Goal: Transaction & Acquisition: Purchase product/service

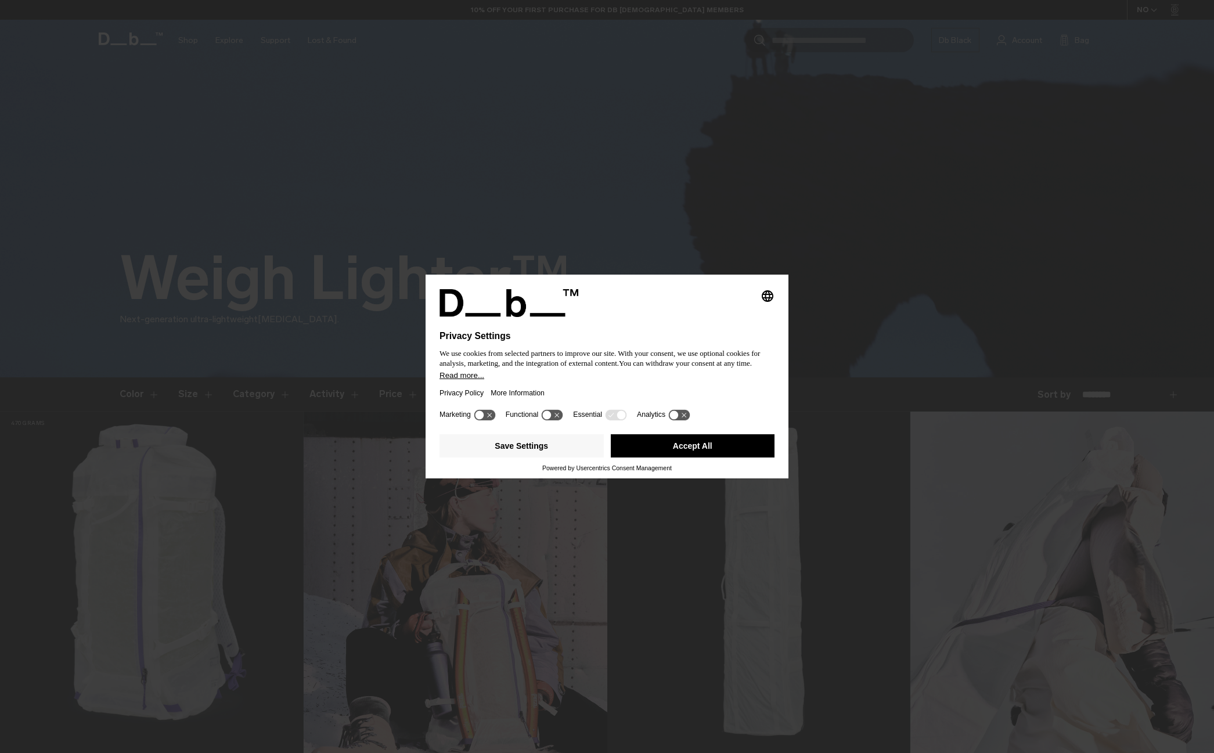
click at [483, 416] on icon at bounding box center [479, 415] width 9 height 9
click at [483, 416] on icon at bounding box center [484, 414] width 21 height 11
click at [514, 451] on button "Save Settings" at bounding box center [522, 445] width 164 height 23
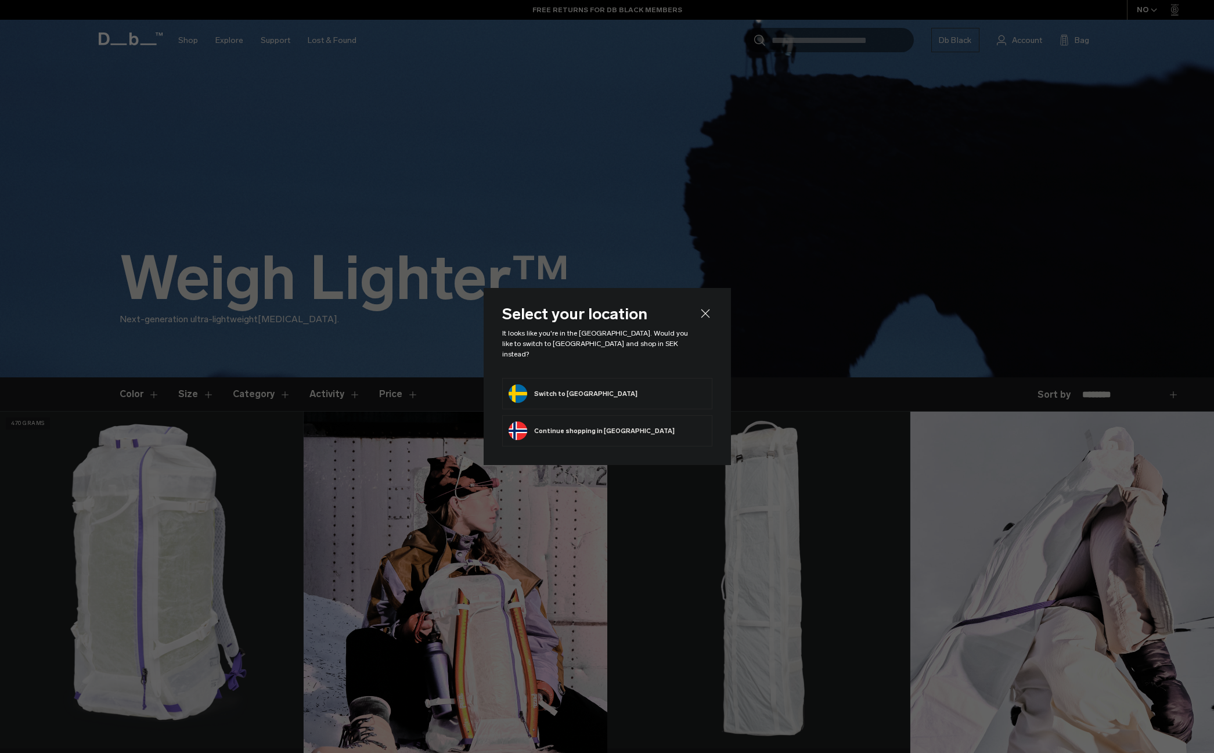
click at [545, 387] on button "Switch to Sweden" at bounding box center [573, 393] width 129 height 19
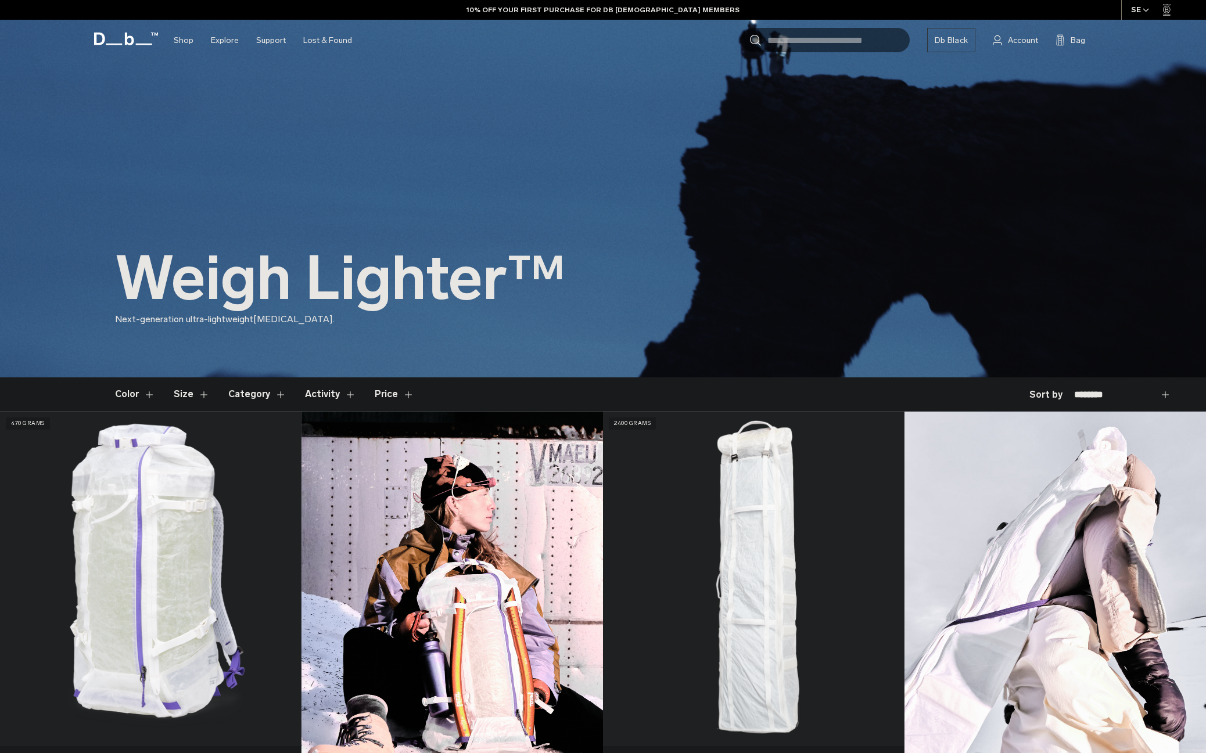
click at [326, 390] on button "Activity" at bounding box center [330, 395] width 51 height 34
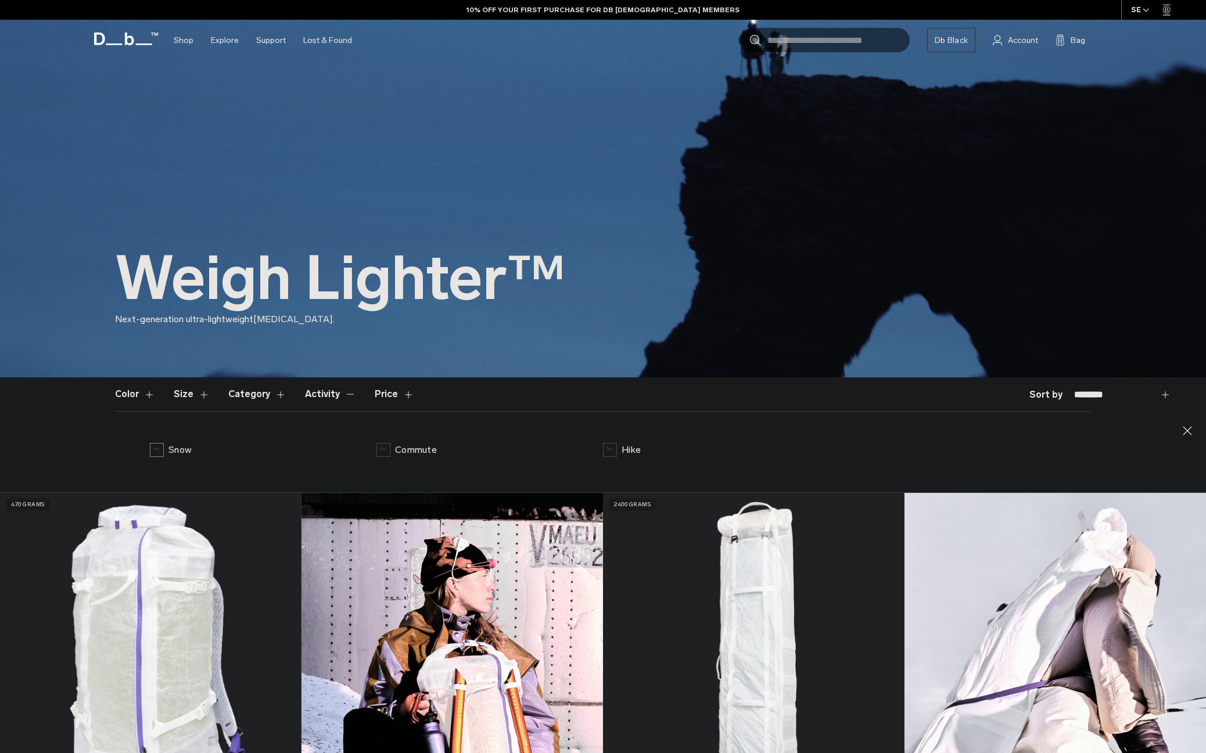
click at [154, 452] on label "Snow" at bounding box center [171, 450] width 42 height 14
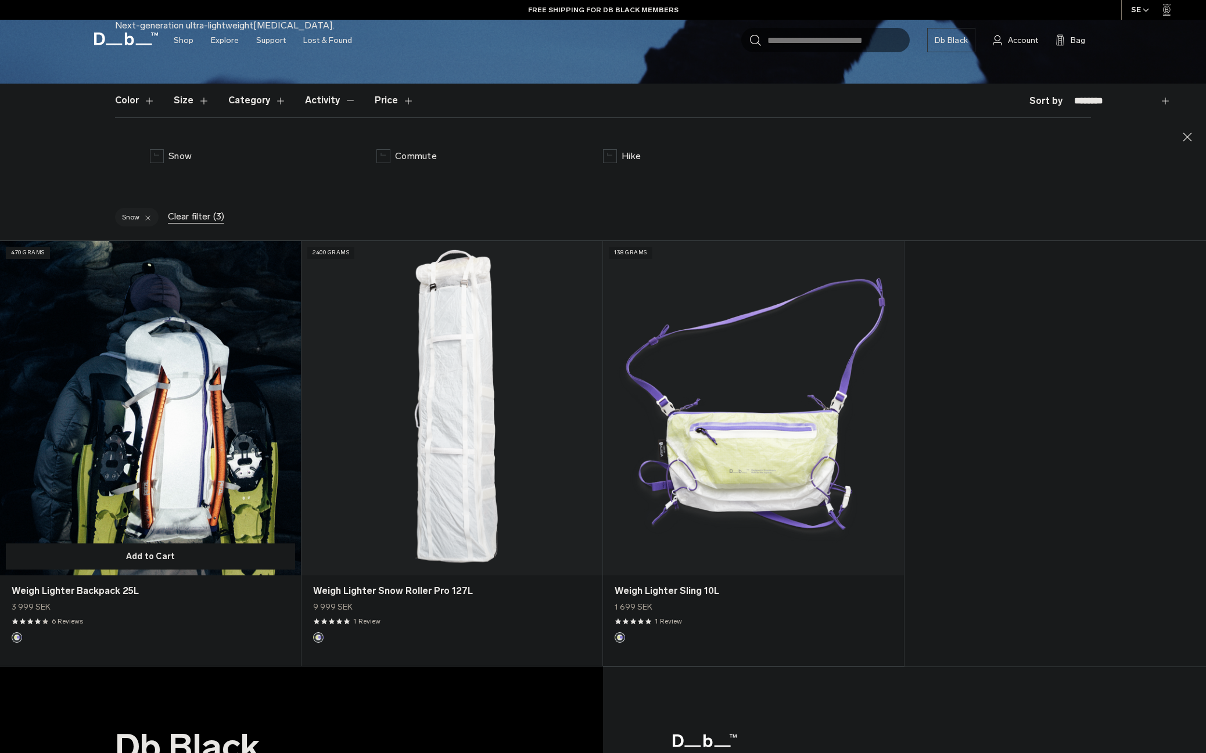
scroll to position [348, 0]
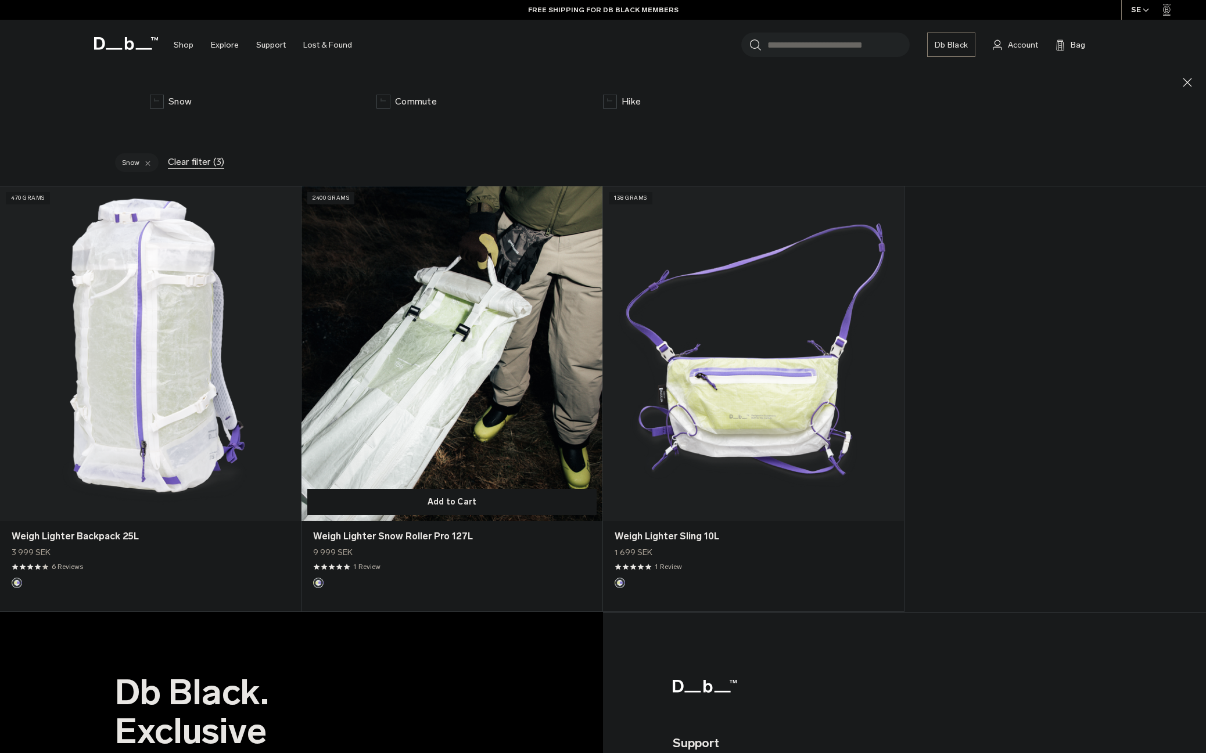
click at [443, 361] on link "Weigh Lighter Snow Roller Pro 127L" at bounding box center [451, 353] width 301 height 335
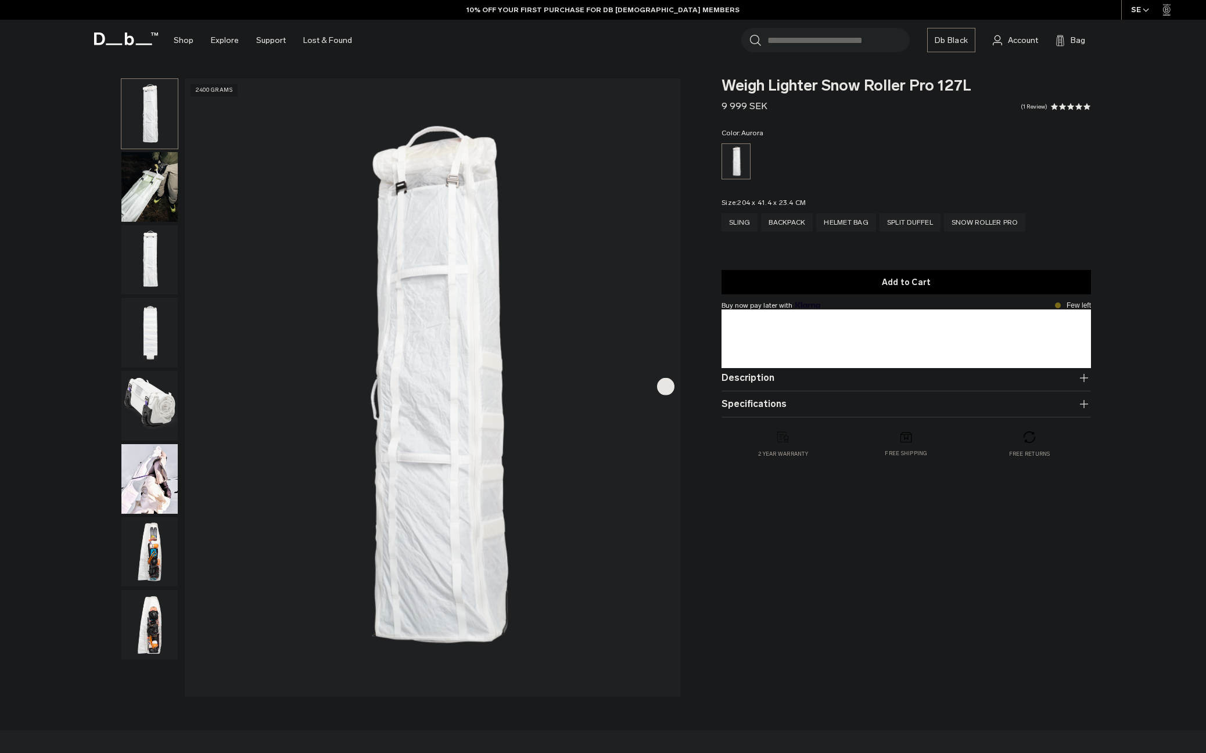
click at [148, 250] on img "button" at bounding box center [149, 260] width 56 height 70
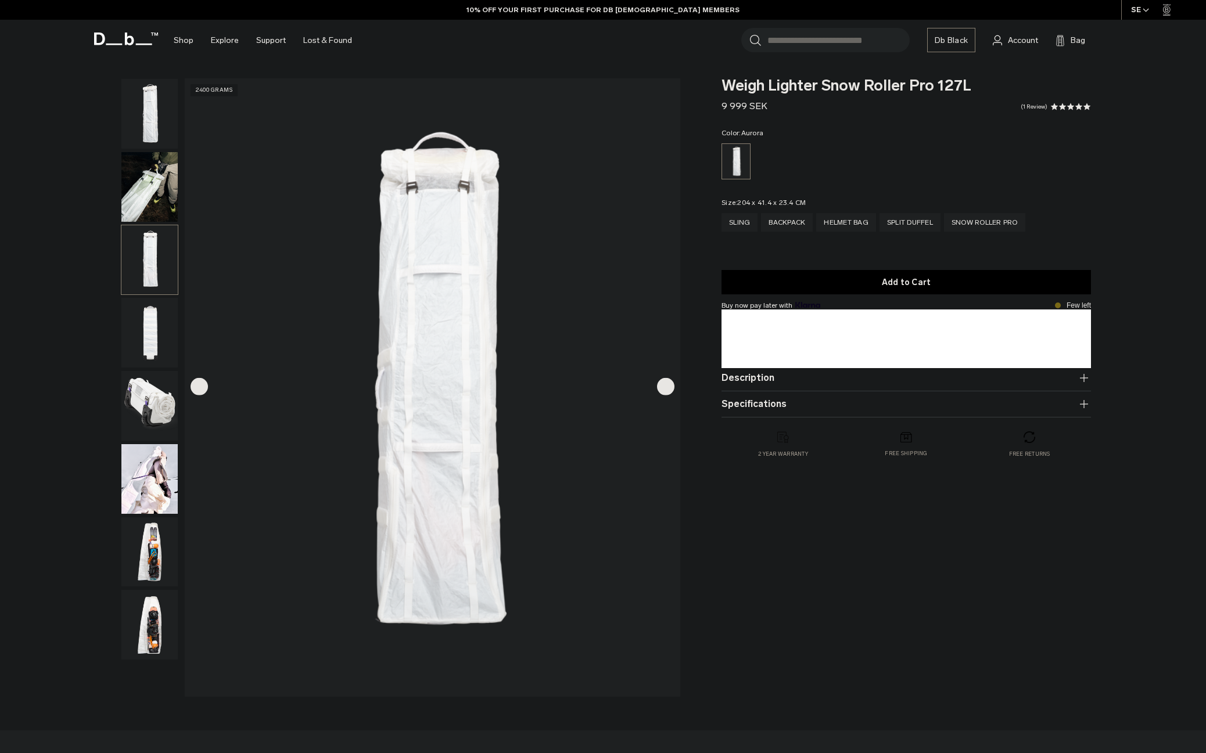
click at [143, 340] on img "button" at bounding box center [149, 333] width 56 height 70
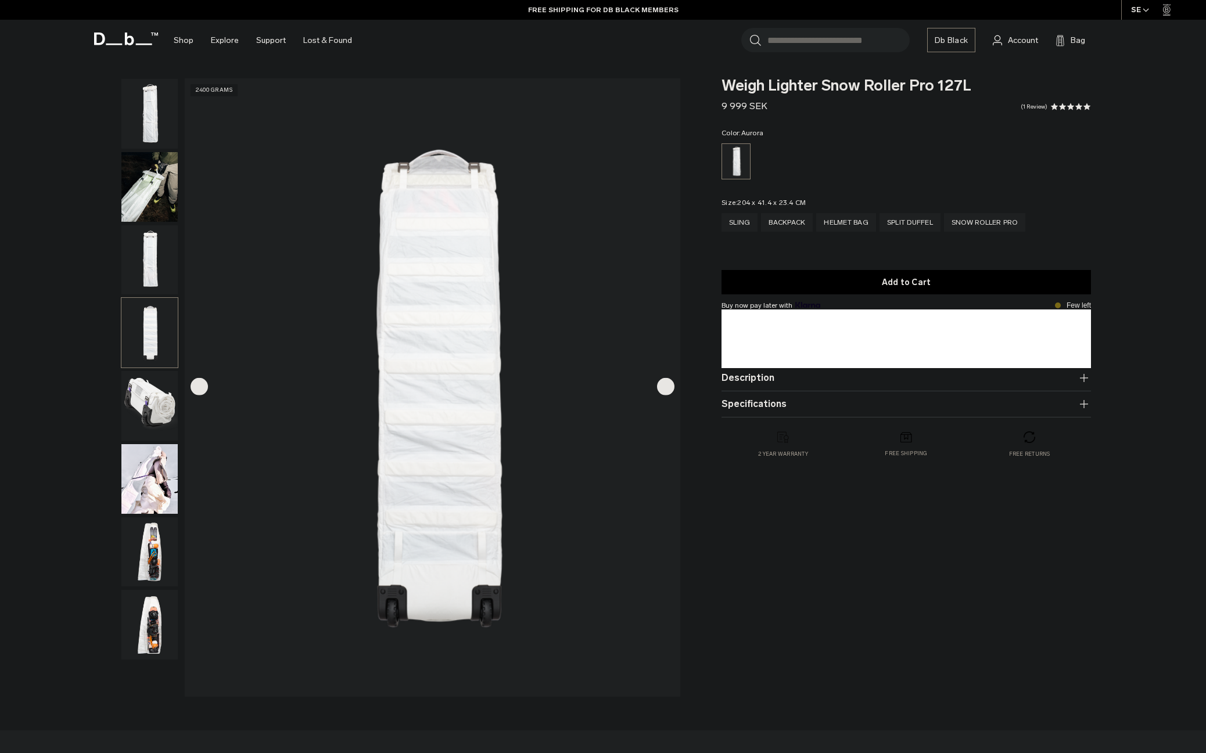
click at [141, 405] on img "button" at bounding box center [149, 406] width 56 height 70
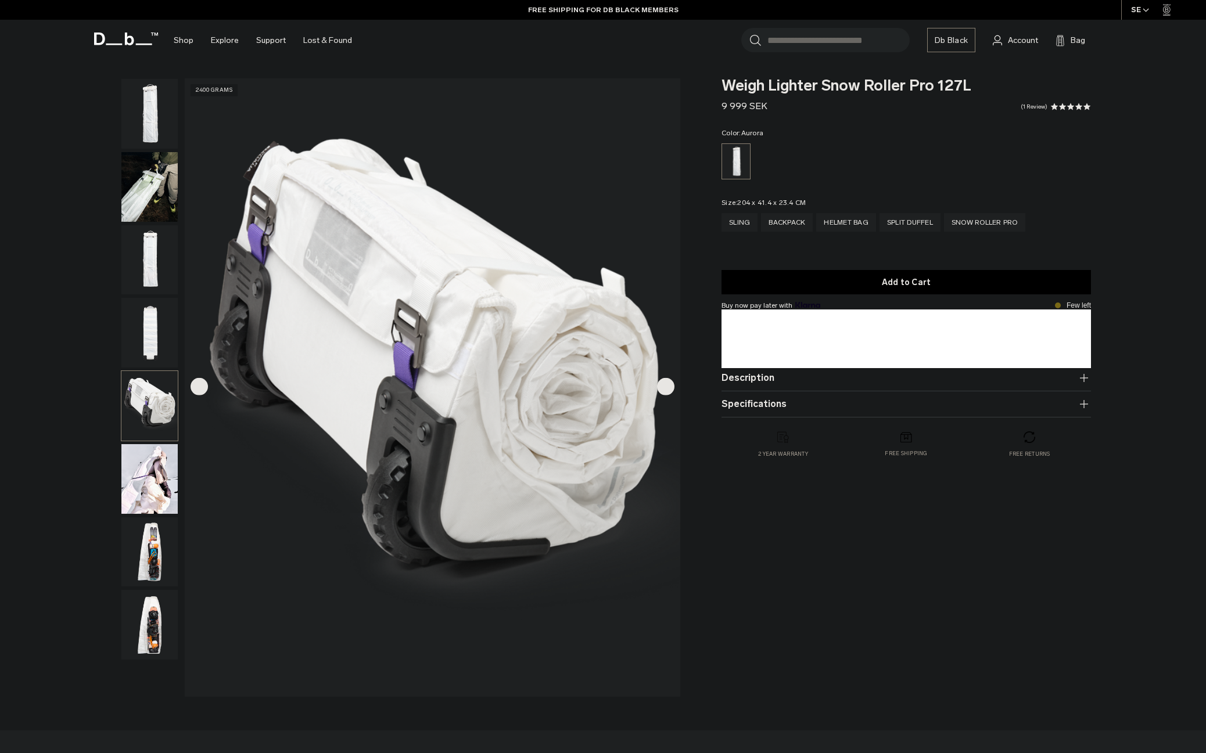
click at [149, 490] on img "button" at bounding box center [149, 479] width 56 height 70
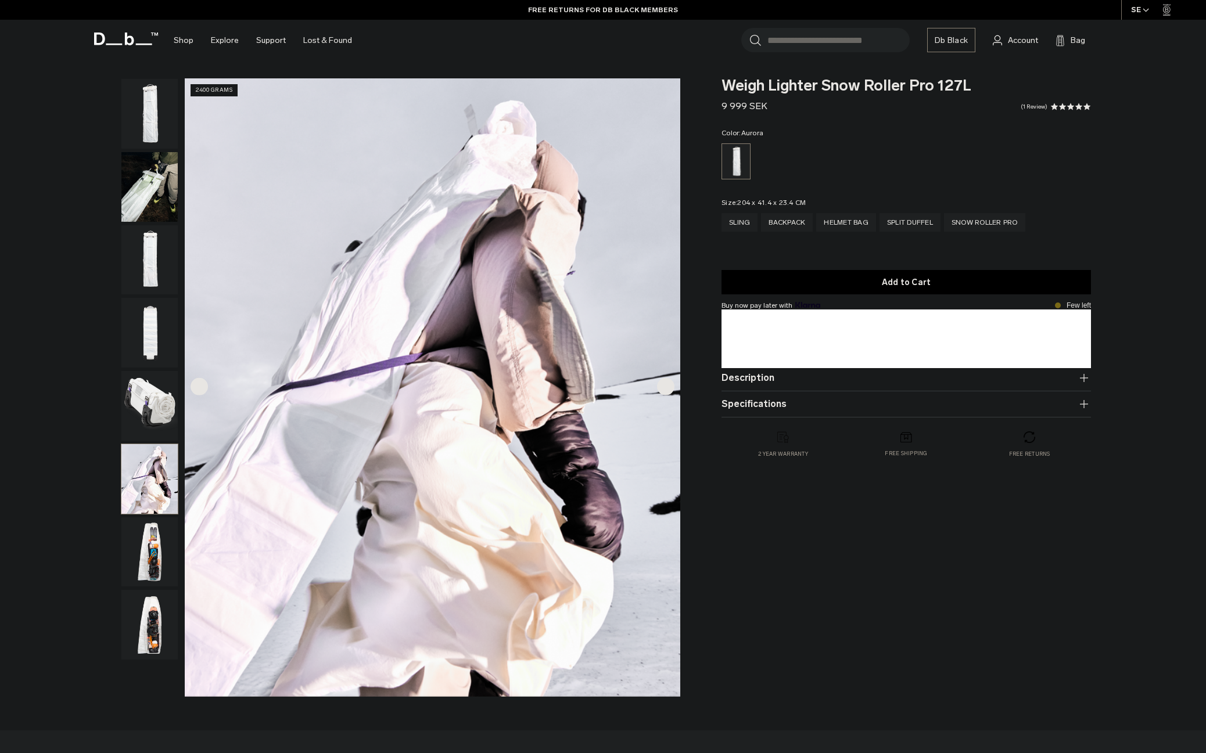
click at [148, 544] on img "button" at bounding box center [149, 552] width 56 height 70
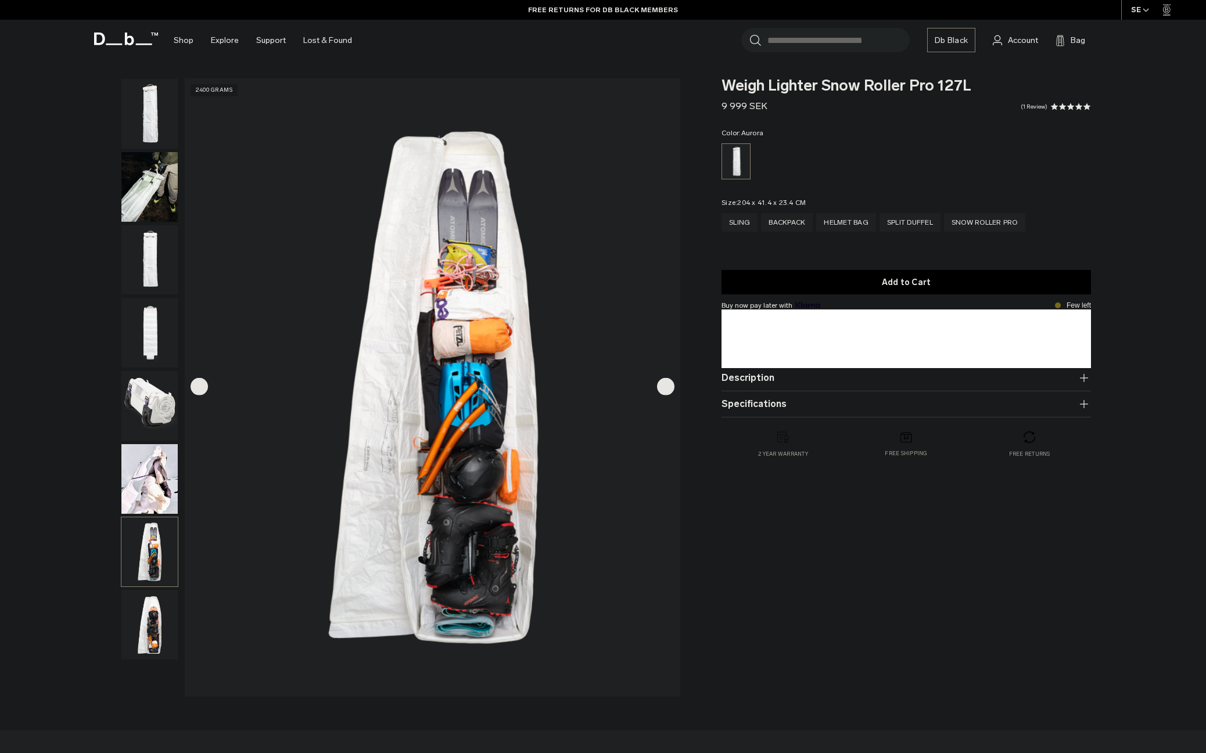
click at [135, 678] on div at bounding box center [146, 387] width 63 height 619
click at [153, 625] on img "button" at bounding box center [149, 625] width 56 height 70
